Goal: Information Seeking & Learning: Find specific fact

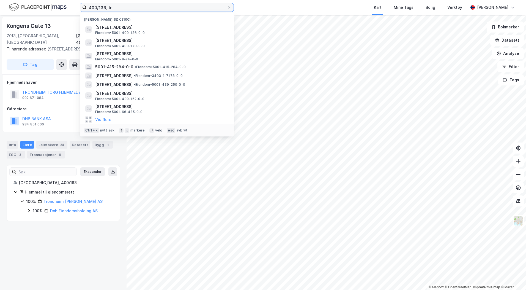
drag, startPoint x: 117, startPoint y: 9, endPoint x: 28, endPoint y: 7, distance: 89.0
click at [40, 7] on div "400/136, tr Nylige søk (100) [STREET_ADDRESS] Eiendom • 5001-400-136-0-0 [STREE…" at bounding box center [263, 7] width 526 height 15
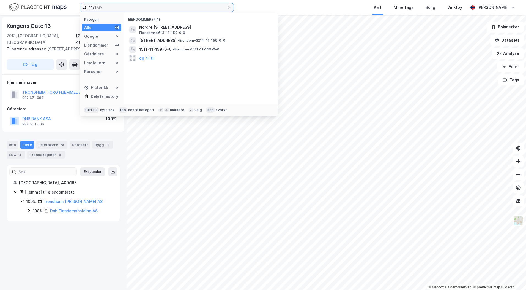
click at [91, 5] on input "11/159" at bounding box center [157, 7] width 140 height 8
click at [107, 7] on input "101/159" at bounding box center [157, 7] width 140 height 8
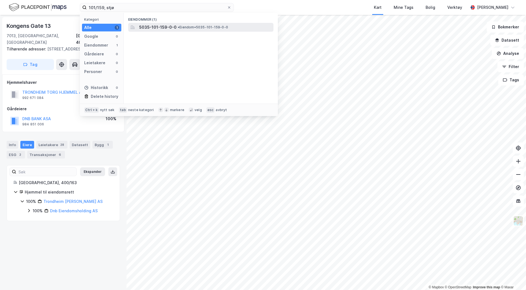
click at [183, 25] on span "• Eiendom • 5035-101-159-0-0" at bounding box center [203, 27] width 50 height 4
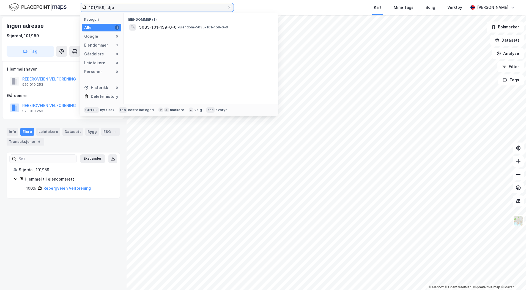
drag, startPoint x: 117, startPoint y: 9, endPoint x: 47, endPoint y: 7, distance: 70.2
click at [49, 7] on div "101/159, stjø Kategori Alle 1 Google 0 Eiendommer 1 Gårdeiere 0 Leietakere 0 Pe…" at bounding box center [263, 7] width 526 height 15
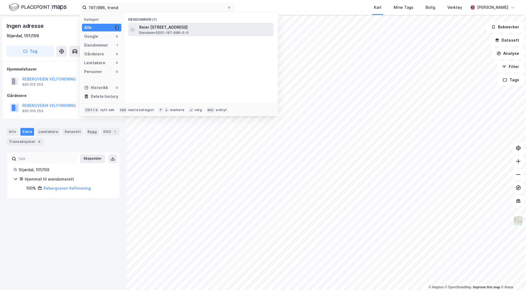
click at [167, 26] on span "Reier [STREET_ADDRESS]" at bounding box center [205, 27] width 132 height 7
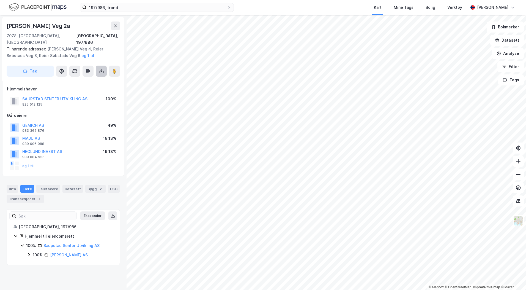
click at [101, 71] on icon at bounding box center [101, 72] width 5 height 2
click at [86, 80] on div "Last ned grunnbok" at bounding box center [74, 82] width 32 height 4
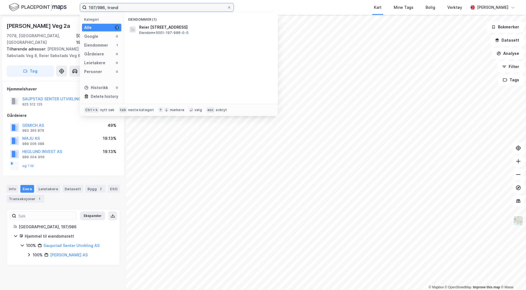
click at [104, 7] on input "197/986, trond" at bounding box center [157, 7] width 140 height 8
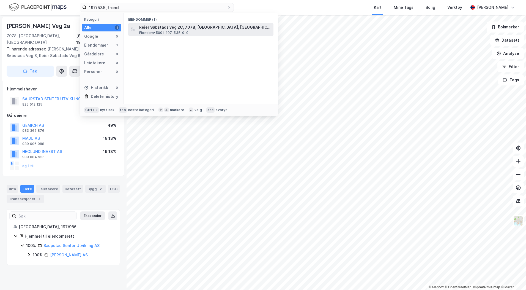
click at [170, 28] on span "Reier Søbstads veg 2C, 7078, [GEOGRAPHIC_DATA], [GEOGRAPHIC_DATA]" at bounding box center [205, 27] width 132 height 7
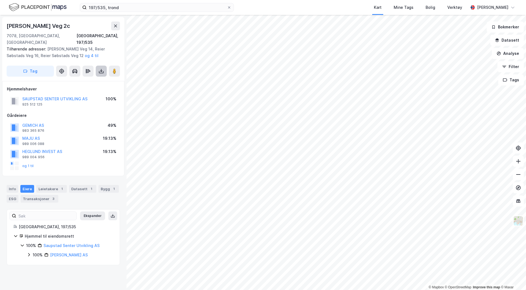
click at [104, 68] on icon at bounding box center [102, 71] width 6 height 6
click at [85, 80] on div "Last ned grunnbok" at bounding box center [74, 82] width 32 height 4
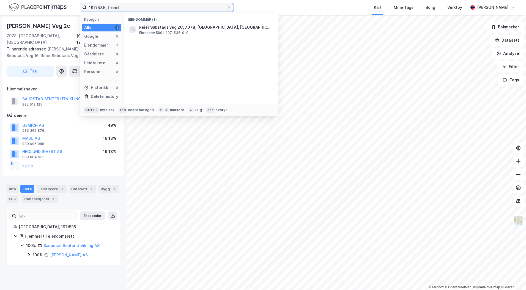
click at [105, 6] on input "197/535, trond" at bounding box center [157, 7] width 140 height 8
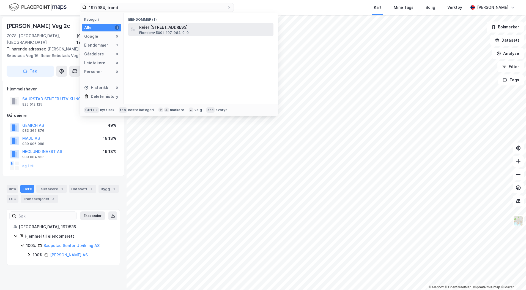
click at [166, 29] on span "Reier [STREET_ADDRESS]" at bounding box center [205, 27] width 132 height 7
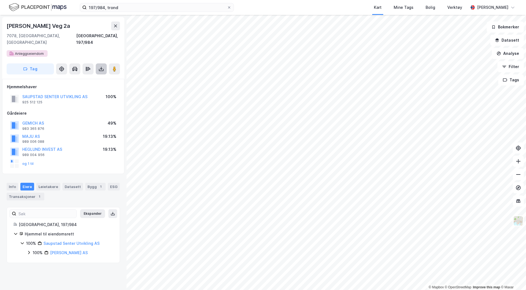
click at [101, 66] on icon at bounding box center [102, 69] width 6 height 6
click at [83, 78] on div "Last ned grunnbok" at bounding box center [74, 80] width 32 height 4
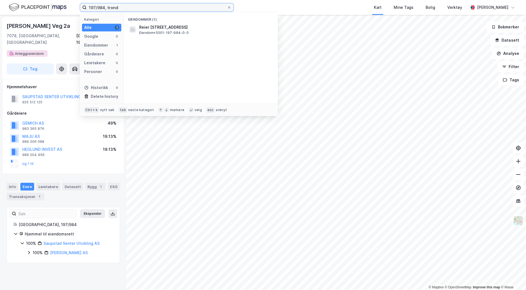
drag, startPoint x: 126, startPoint y: 9, endPoint x: 63, endPoint y: 7, distance: 63.1
click at [63, 7] on div "197/984, trond Kategori Alle 1 Google 0 Eiendommer 1 Gårdeiere 0 Leietakere 0 P…" at bounding box center [263, 7] width 526 height 15
click at [118, 9] on input "197/984, trond" at bounding box center [157, 7] width 140 height 8
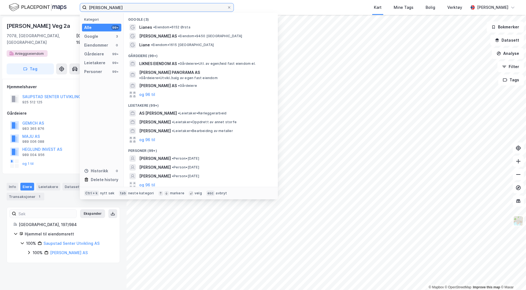
click at [97, 7] on input "[PERSON_NAME]" at bounding box center [157, 7] width 140 height 8
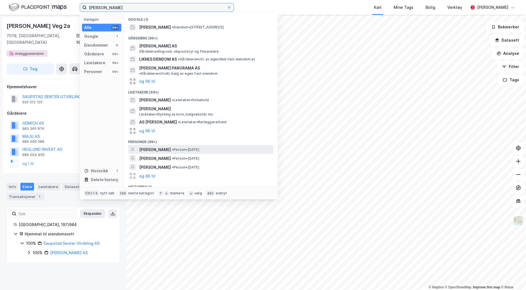
type input "[PERSON_NAME]"
click at [171, 146] on span "[PERSON_NAME]" at bounding box center [155, 149] width 32 height 7
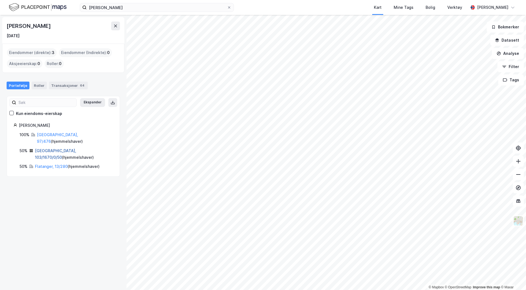
click at [69, 148] on link "[GEOGRAPHIC_DATA], 103/1670/0/50" at bounding box center [55, 153] width 41 height 11
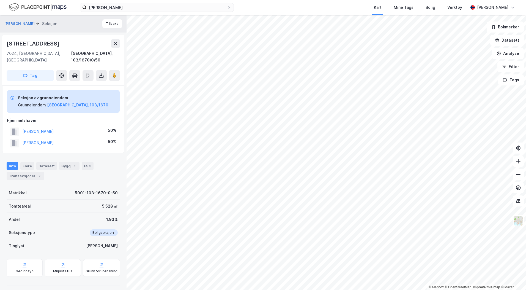
click at [2, 280] on div "[PERSON_NAME] Tilbake [STREET_ADDRESS], [GEOGRAPHIC_DATA] [GEOGRAPHIC_DATA], 10…" at bounding box center [63, 152] width 127 height 275
